Goal: Transaction & Acquisition: Purchase product/service

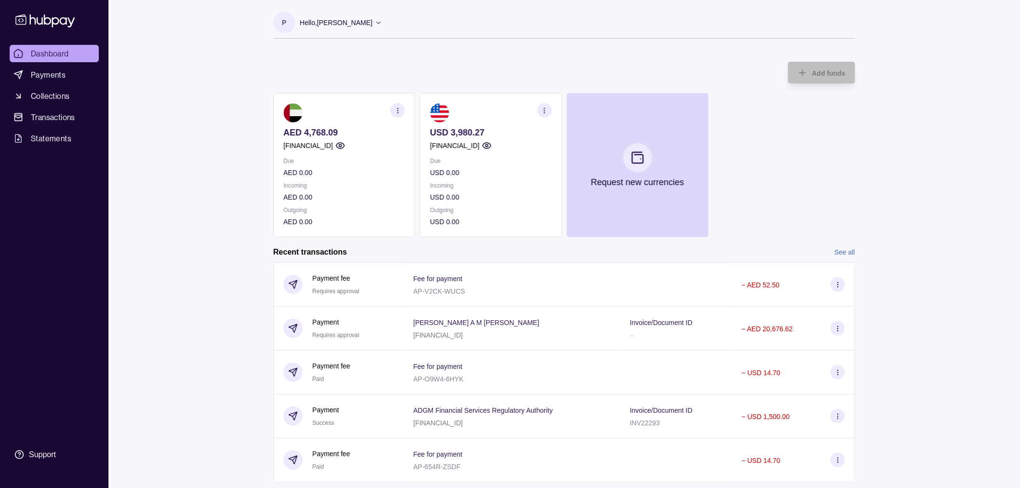
click at [218, 98] on div "Dashboard Payments Collections Transactions Statements Support P Hello, [PERSON…" at bounding box center [510, 318] width 1020 height 636
click at [193, 107] on div "Dashboard Payments Collections Transactions Statements Support P Hello, [PERSON…" at bounding box center [510, 318] width 1020 height 636
click at [45, 74] on span "Payments" at bounding box center [48, 75] width 35 height 12
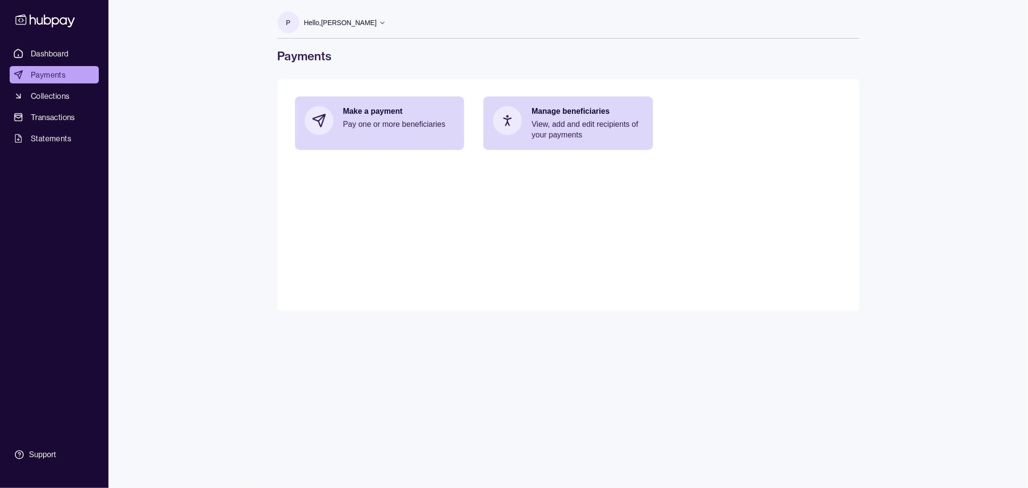
click at [178, 112] on div "Dashboard Payments Collections Transactions Statements Support P Hello, [PERSON…" at bounding box center [514, 244] width 1028 height 488
click at [64, 113] on span "Transactions" at bounding box center [53, 117] width 44 height 12
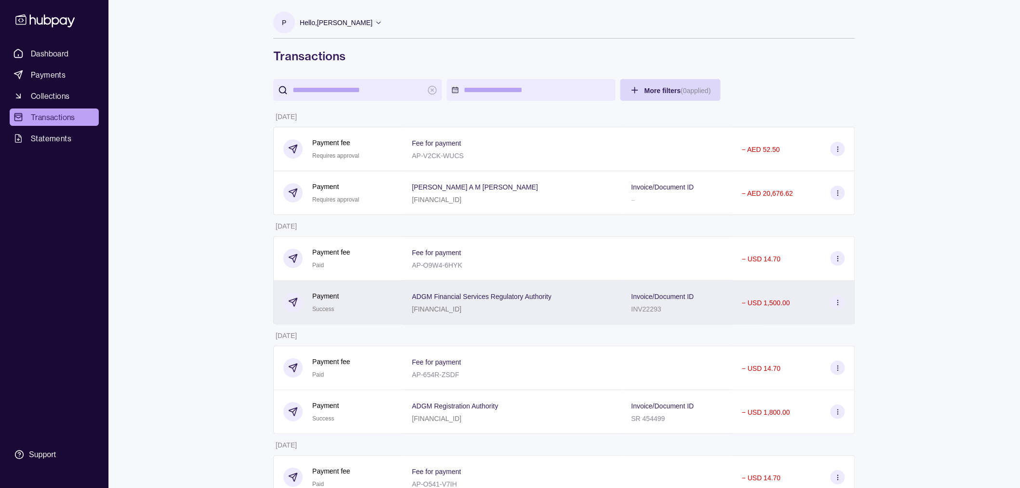
click at [649, 297] on p "Invoice/Document ID" at bounding box center [662, 297] width 63 height 8
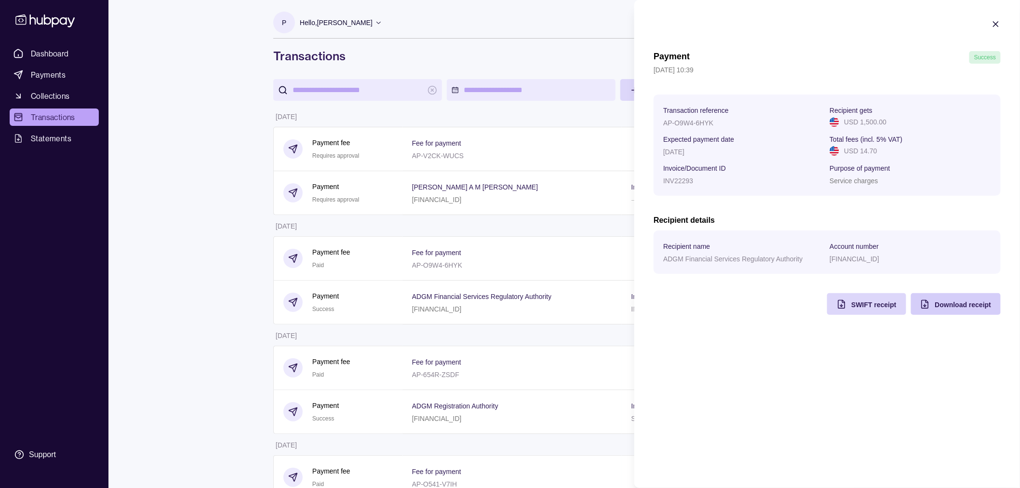
click at [964, 309] on span "Download receipt" at bounding box center [963, 305] width 56 height 8
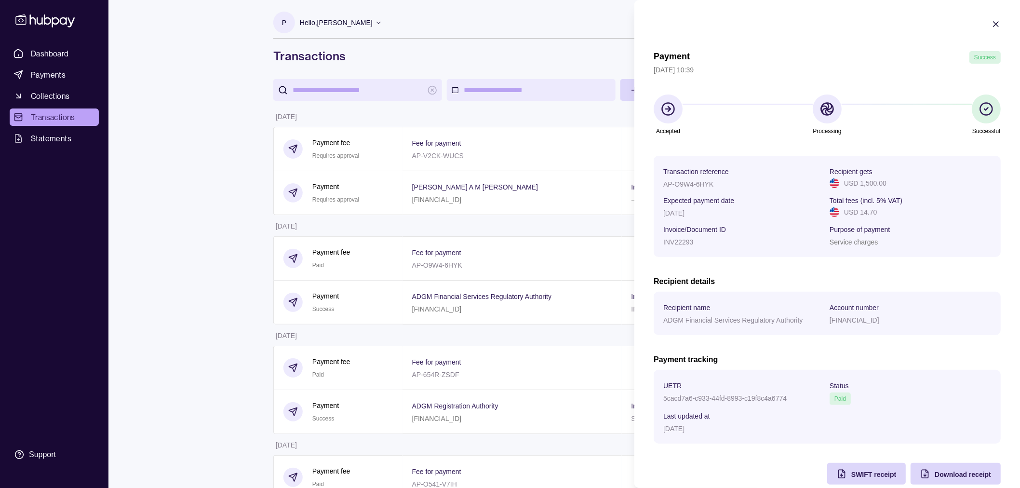
drag, startPoint x: 178, startPoint y: 174, endPoint x: 95, endPoint y: 116, distance: 101.5
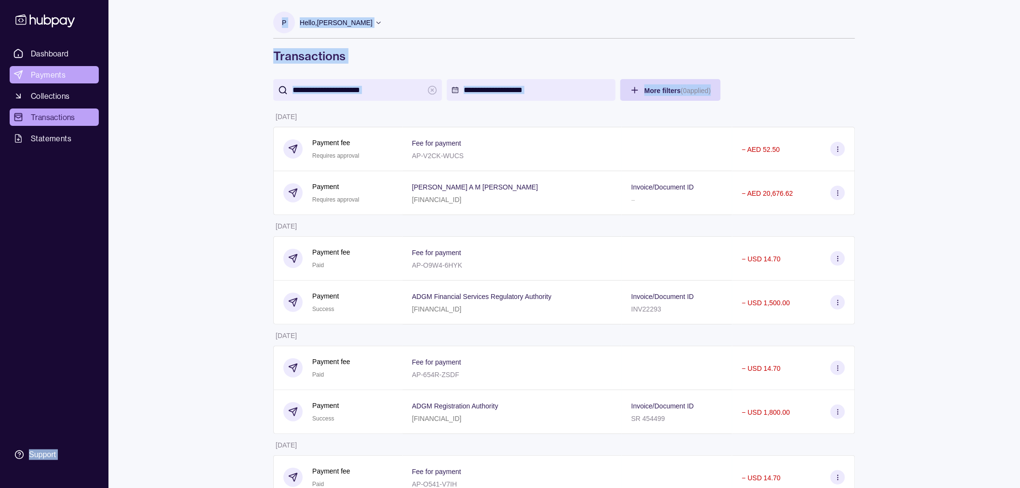
drag, startPoint x: 54, startPoint y: 68, endPoint x: 60, endPoint y: 71, distance: 7.5
click at [54, 69] on link "Payments" at bounding box center [54, 74] width 89 height 17
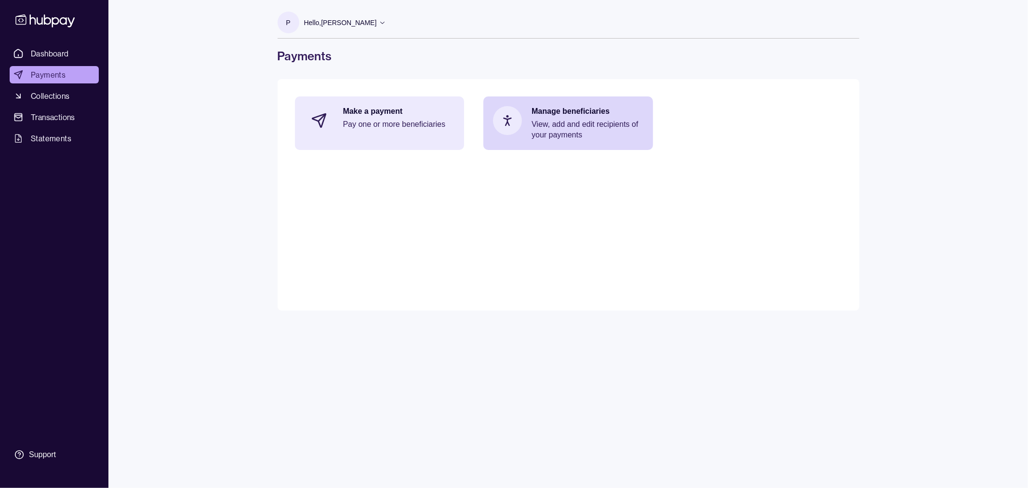
click at [381, 127] on p "Pay one or more beneficiaries" at bounding box center [399, 124] width 112 height 11
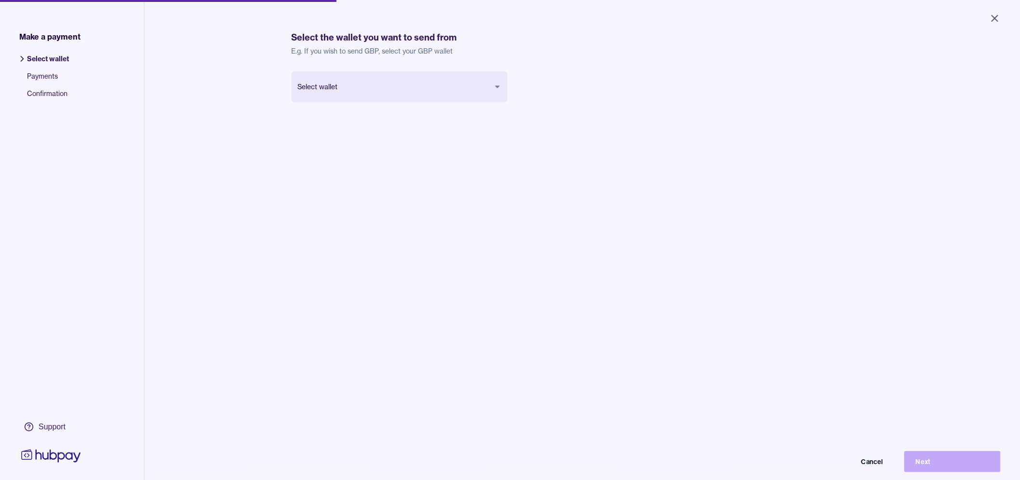
click at [378, 95] on body "Close Make a payment Select wallet Payments Confirmation Support Select the wal…" at bounding box center [510, 240] width 1020 height 480
click at [962, 467] on button "Next" at bounding box center [952, 461] width 96 height 21
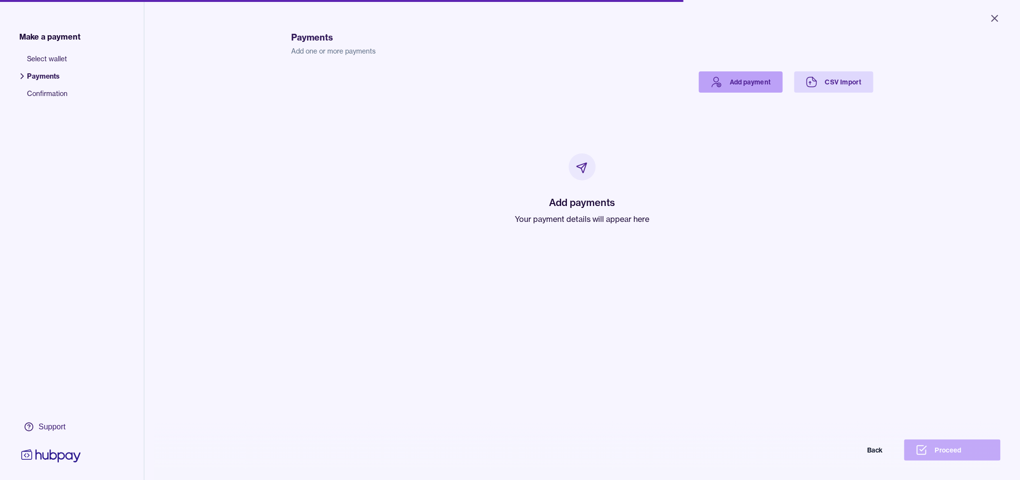
click at [735, 79] on link "Add payment" at bounding box center [741, 81] width 84 height 21
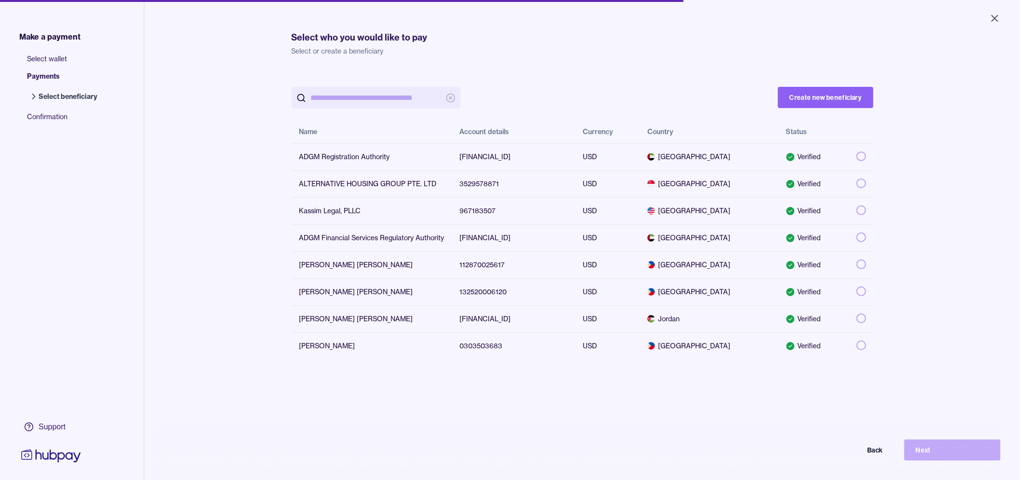
click at [599, 81] on div "Create new beneficiary Name Account details Currency Country Status ADGM Regist…" at bounding box center [583, 215] width 582 height 288
click at [376, 161] on div "ADGM Registration Authority" at bounding box center [371, 157] width 145 height 10
click at [971, 460] on button "Next" at bounding box center [952, 449] width 96 height 21
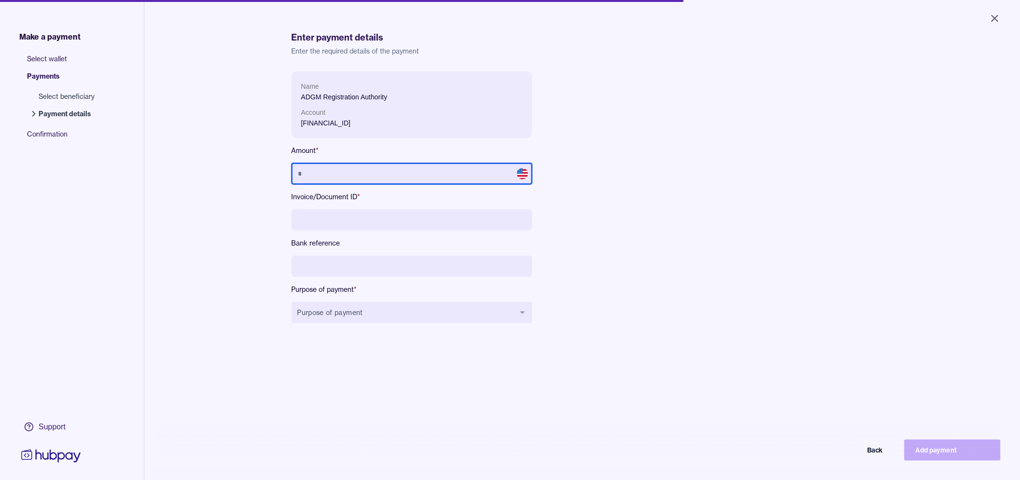
click at [418, 171] on input "text" at bounding box center [412, 173] width 241 height 21
click at [336, 174] on input "text" at bounding box center [412, 173] width 241 height 21
type input "***"
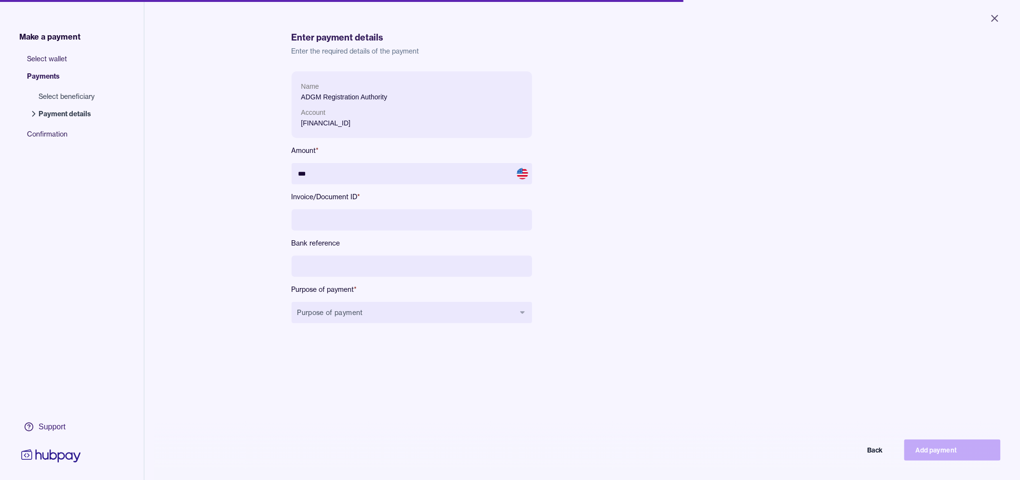
click at [326, 210] on input at bounding box center [412, 219] width 241 height 21
type input "*"
type input "*********"
drag, startPoint x: 679, startPoint y: 309, endPoint x: 672, endPoint y: 307, distance: 6.6
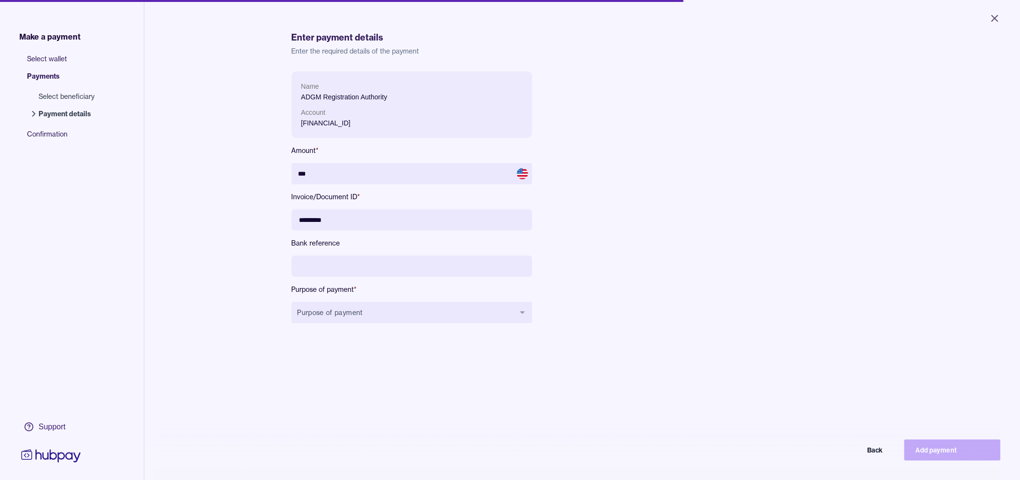
click at [675, 308] on div "Name ADGM Registration Authority Account [FINANCIAL_ID] Amount * *** Invoice/Do…" at bounding box center [508, 204] width 432 height 267
click at [462, 321] on button "Purpose of payment" at bounding box center [412, 312] width 241 height 21
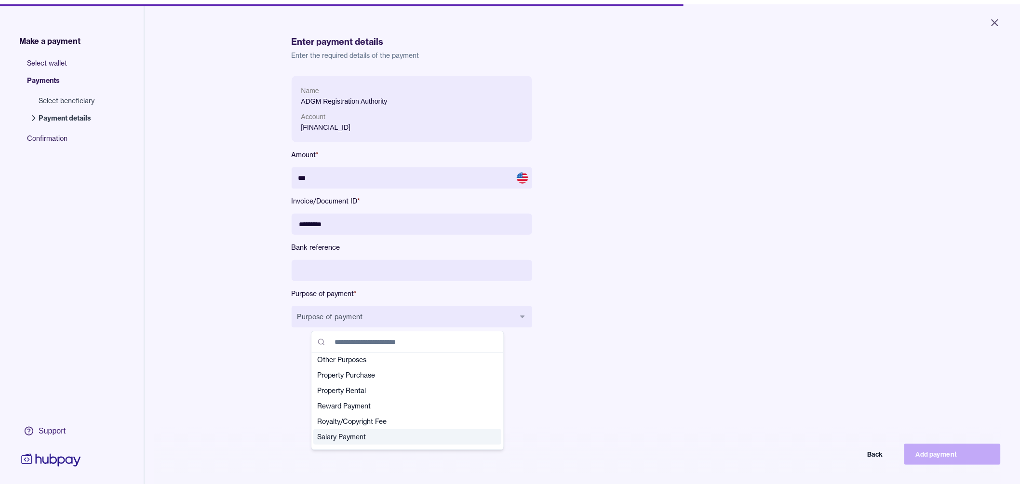
scroll to position [232, 0]
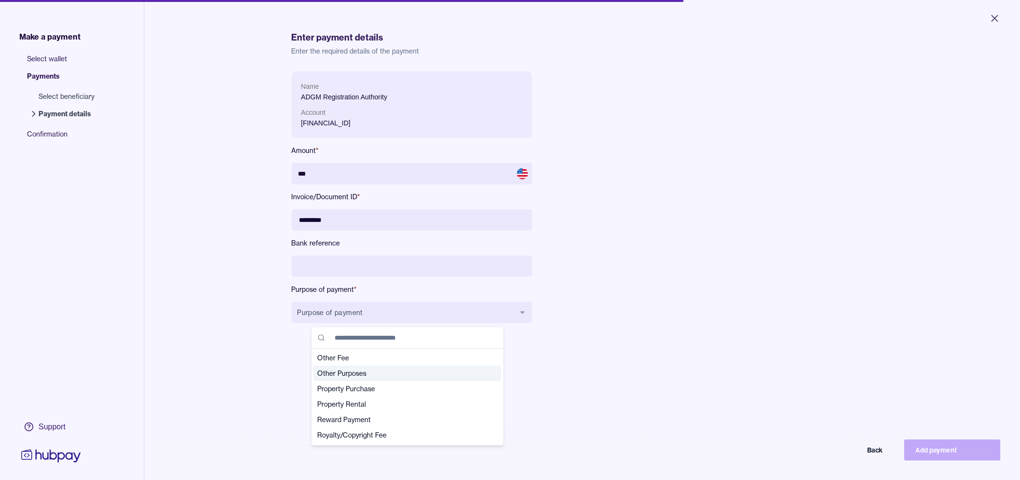
click at [384, 374] on span "Other Purposes" at bounding box center [402, 373] width 169 height 10
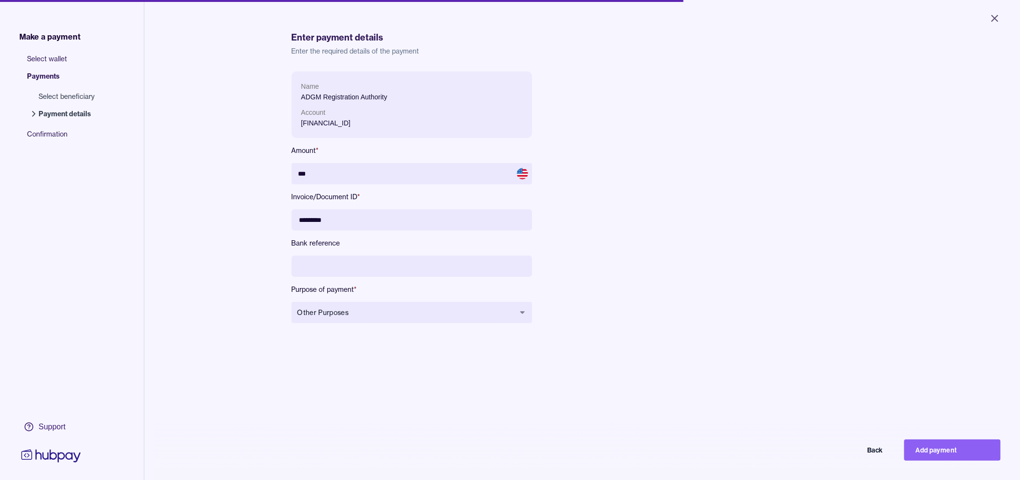
drag, startPoint x: 651, startPoint y: 346, endPoint x: 677, endPoint y: 352, distance: 27.2
click at [652, 346] on div "Name ADGM Registration Authority Account [FINANCIAL_ID] Amount * *** Invoice/Do…" at bounding box center [583, 311] width 582 height 480
click at [943, 460] on button "Add payment" at bounding box center [952, 449] width 96 height 21
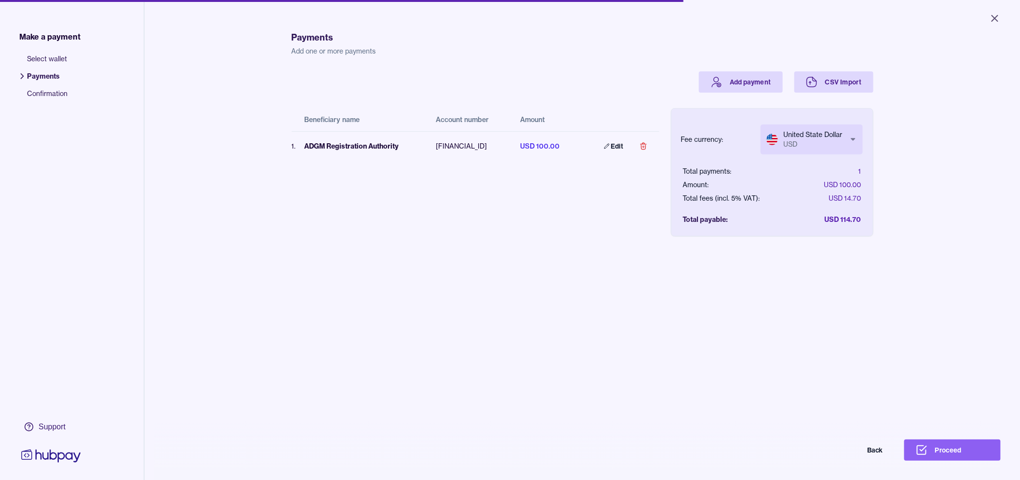
drag, startPoint x: 504, startPoint y: 239, endPoint x: 509, endPoint y: 240, distance: 4.8
click at [507, 239] on div "Payments Add one or more payments Add payment CSV Import Beneficiary name Accou…" at bounding box center [583, 257] width 582 height 480
drag, startPoint x: 841, startPoint y: 320, endPoint x: 845, endPoint y: 333, distance: 13.6
click at [841, 328] on div "Payments Add one or more payments Add payment CSV Import Beneficiary name Accou…" at bounding box center [583, 257] width 582 height 480
click at [534, 255] on div "Payments Add one or more payments Add payment CSV Import Beneficiary name Accou…" at bounding box center [583, 257] width 582 height 480
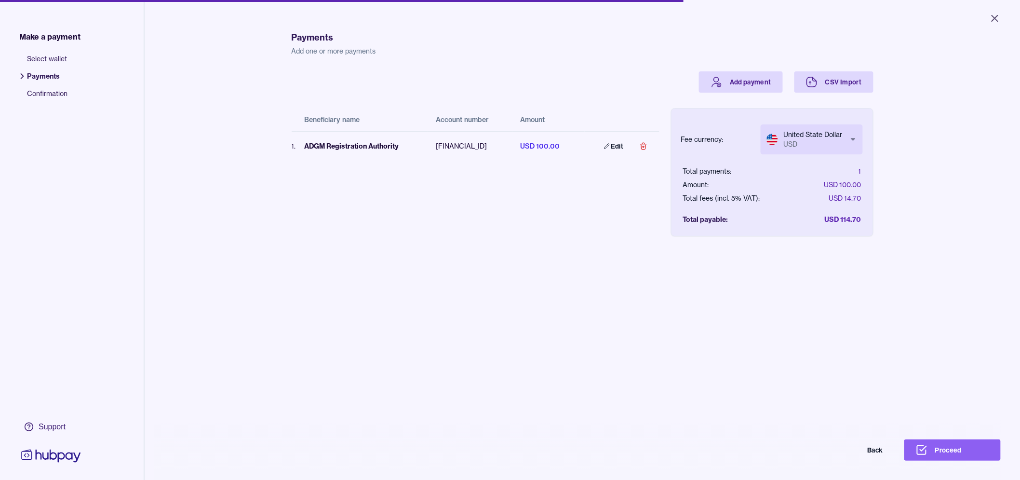
drag, startPoint x: 173, startPoint y: 28, endPoint x: 213, endPoint y: 49, distance: 45.1
click at [176, 29] on div "Make a payment Select wallet Payments Confirmation Support Payments Add one or …" at bounding box center [510, 254] width 1020 height 509
click at [375, 234] on div "Beneficiary name Account number Amount 1 . ADGM Registration Authority [FINANCI…" at bounding box center [583, 165] width 582 height 144
click at [330, 170] on div "Beneficiary name Account number Amount 1 . ADGM Registration Authority [FINANCI…" at bounding box center [476, 157] width 368 height 128
drag, startPoint x: 648, startPoint y: 312, endPoint x: 671, endPoint y: 320, distance: 24.5
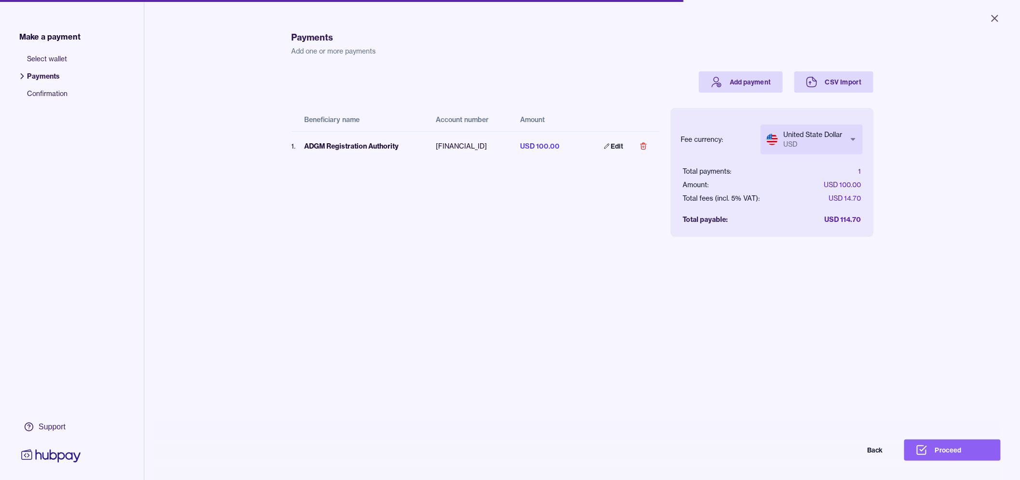
click at [649, 322] on div "Payments Add one or more payments Add payment CSV Import Beneficiary name Accou…" at bounding box center [583, 257] width 582 height 480
click at [963, 459] on button "Proceed" at bounding box center [952, 449] width 96 height 21
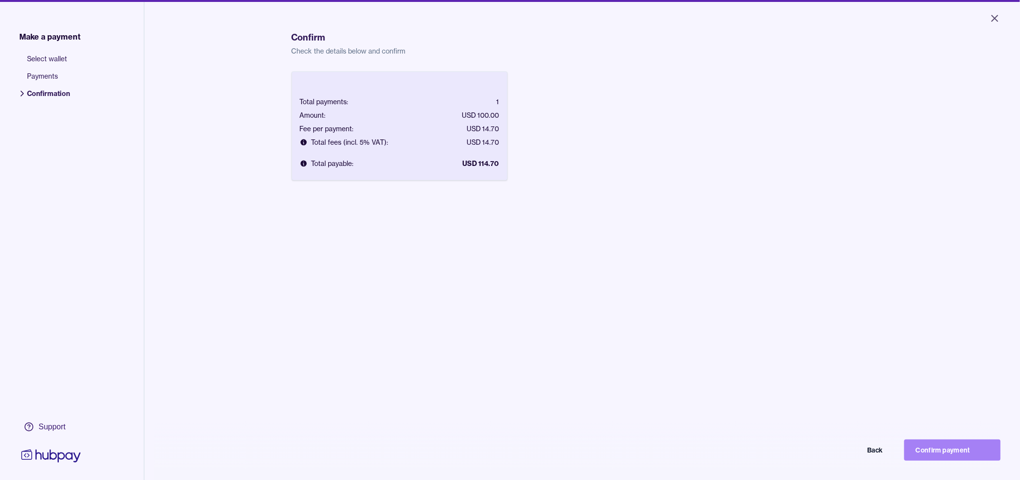
click at [982, 460] on button "Confirm payment" at bounding box center [952, 449] width 96 height 21
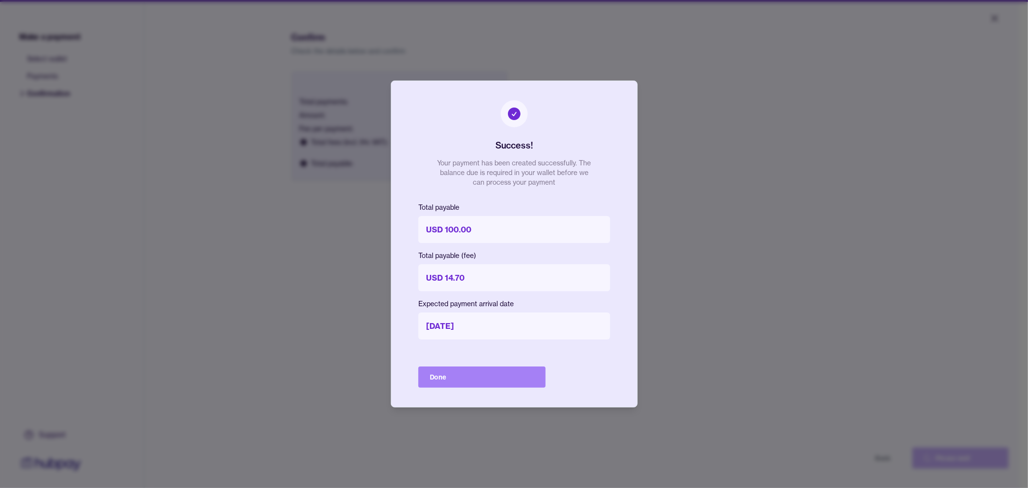
click at [505, 374] on button "Done" at bounding box center [481, 376] width 127 height 21
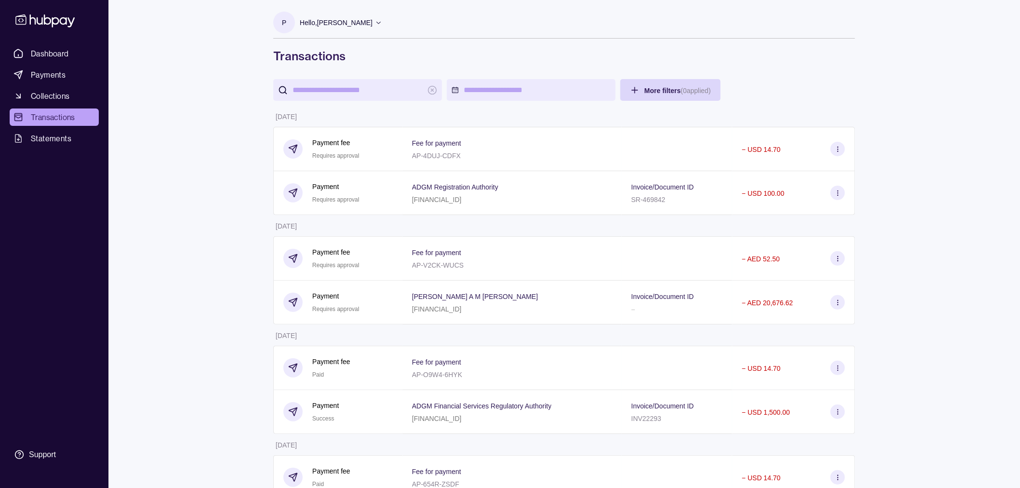
drag, startPoint x: 230, startPoint y: 256, endPoint x: 210, endPoint y: 259, distance: 20.4
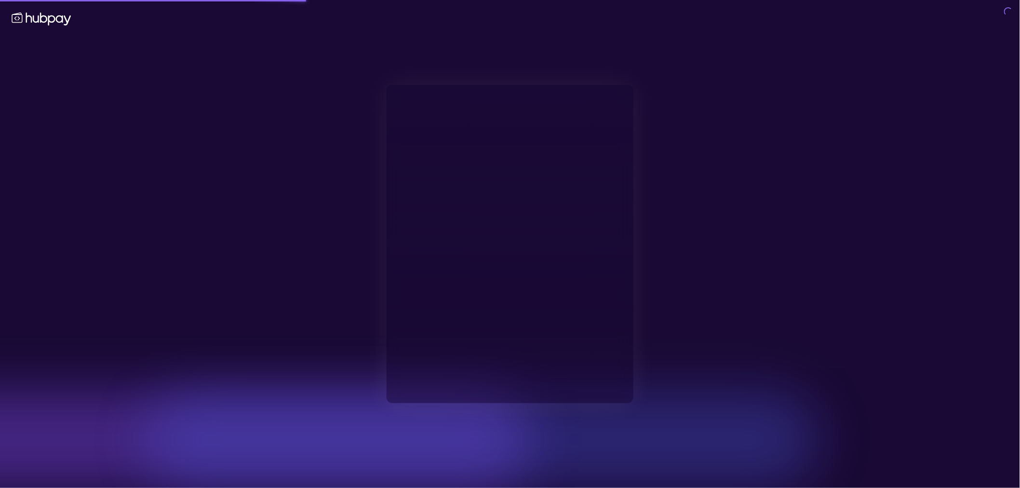
type input "**********"
